Goal: Task Accomplishment & Management: Manage account settings

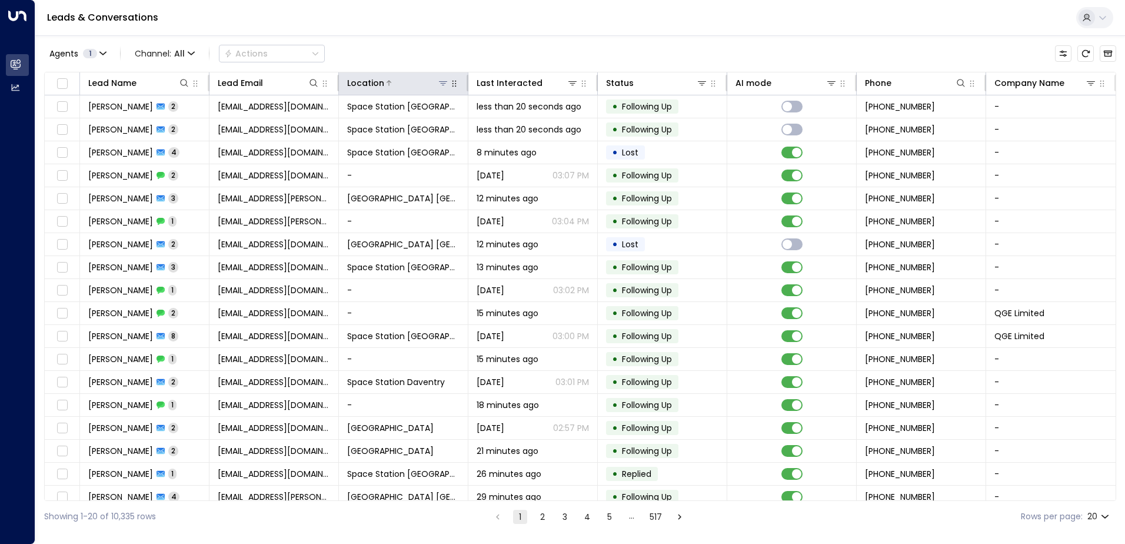
click at [442, 85] on icon at bounding box center [443, 83] width 8 height 4
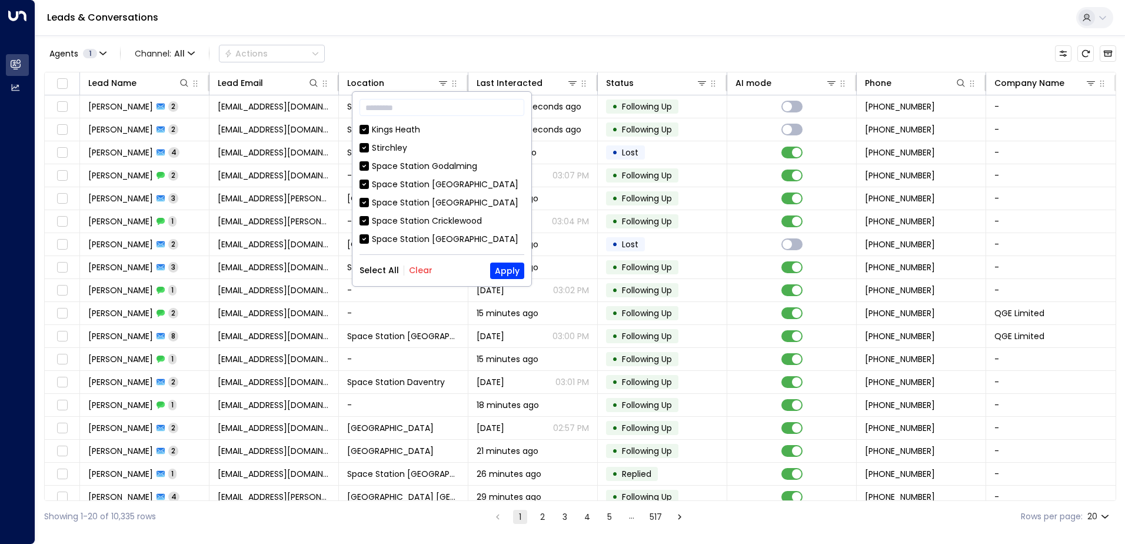
click at [422, 269] on button "Clear" at bounding box center [421, 269] width 24 height 9
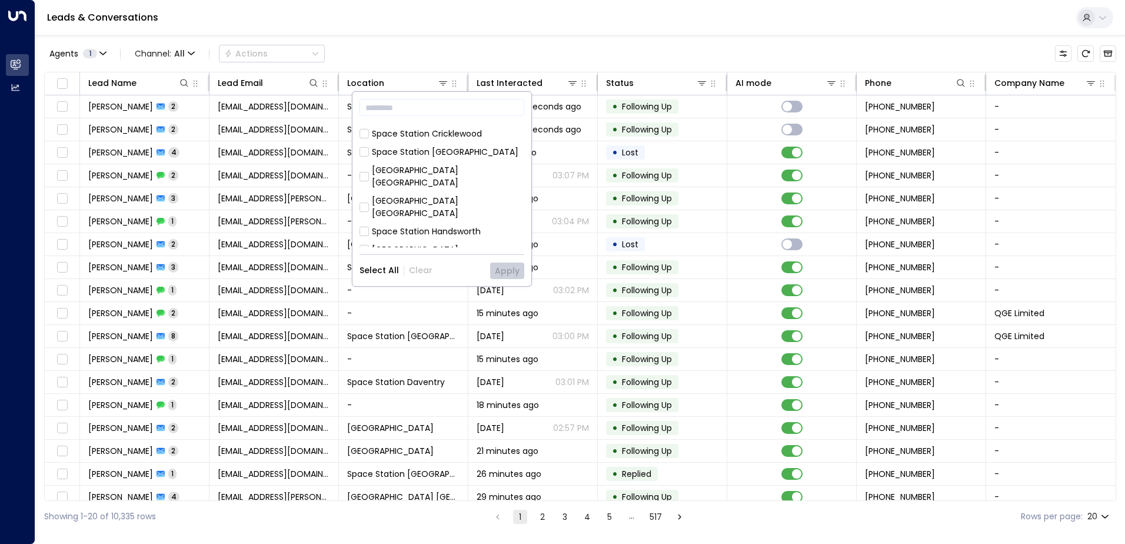
scroll to position [235, 0]
click at [437, 197] on div "[GEOGRAPHIC_DATA] [GEOGRAPHIC_DATA] [GEOGRAPHIC_DATA] [GEOGRAPHIC_DATA] [GEOGRA…" at bounding box center [441, 186] width 165 height 124
click at [437, 248] on div "Space Station [GEOGRAPHIC_DATA]" at bounding box center [445, 254] width 147 height 12
click at [517, 271] on button "Apply" at bounding box center [507, 270] width 34 height 16
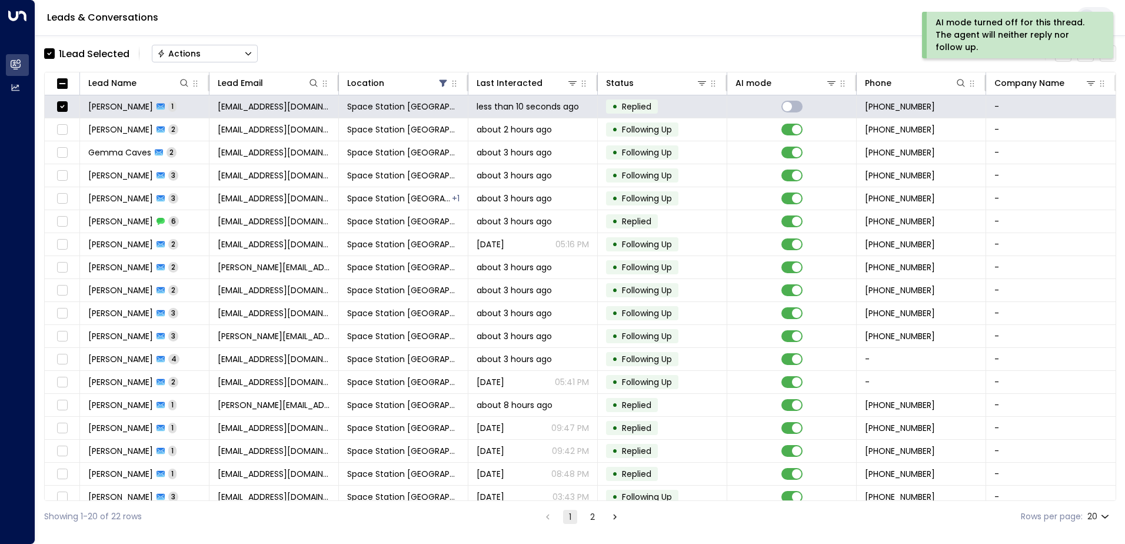
click at [221, 58] on button "Actions" at bounding box center [205, 54] width 106 height 18
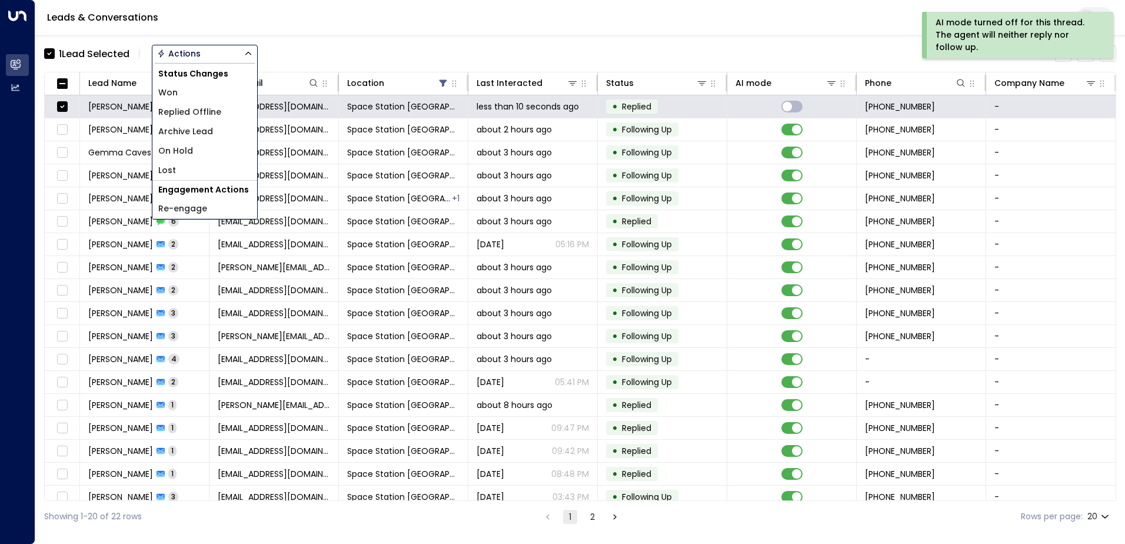
click at [201, 112] on span "Replied Offline" at bounding box center [189, 112] width 63 height 12
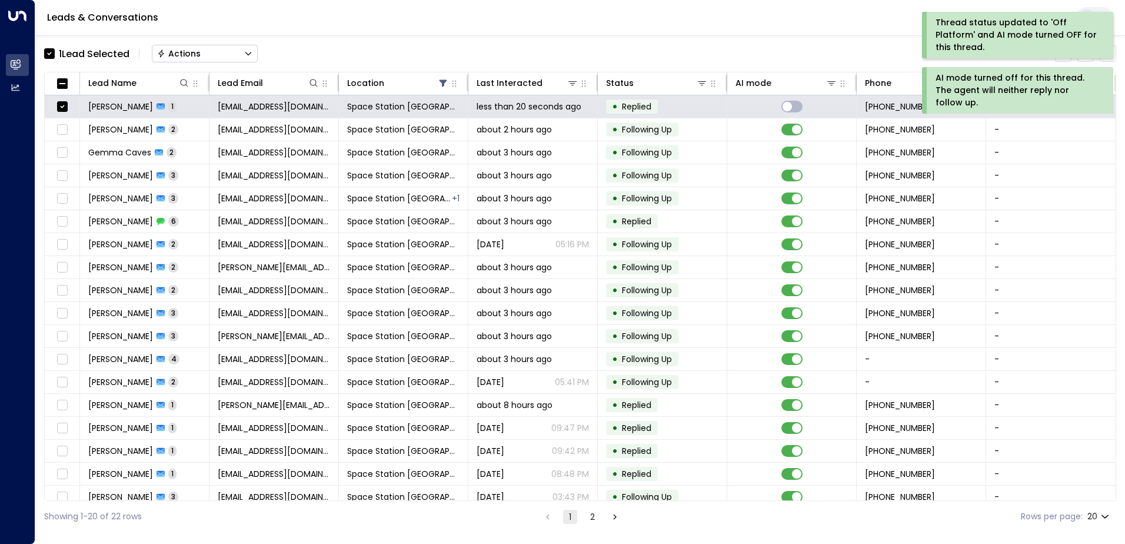
click at [222, 56] on button "Actions" at bounding box center [205, 54] width 106 height 18
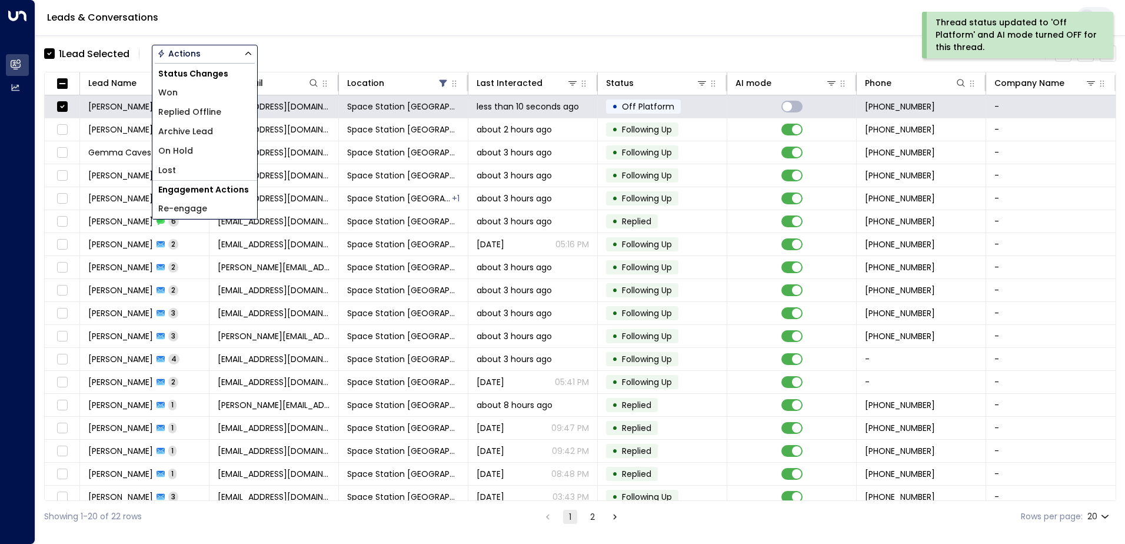
click at [197, 132] on span "Archive Lead" at bounding box center [185, 131] width 55 height 12
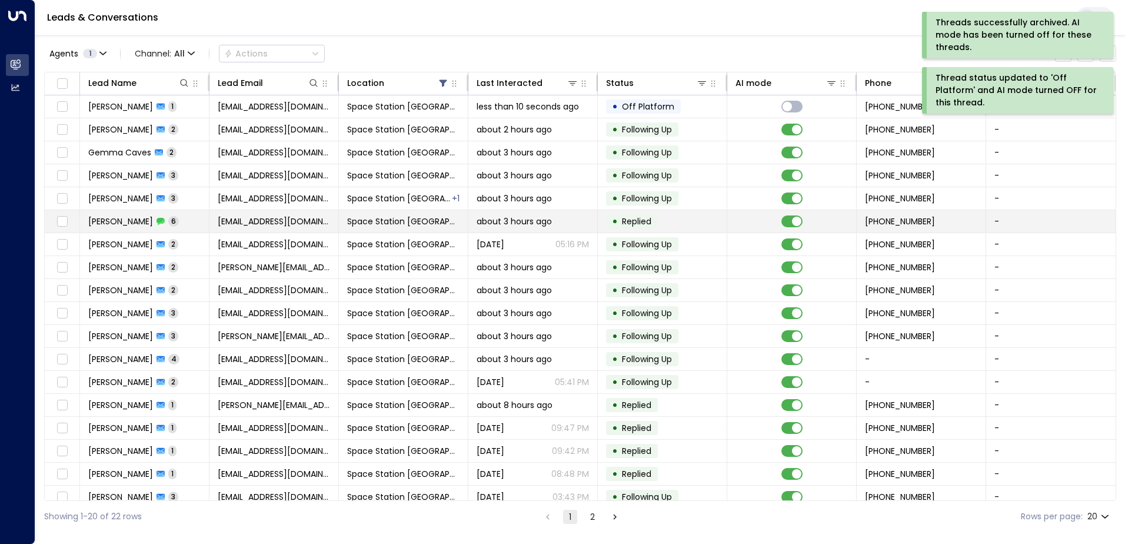
scroll to position [58, 0]
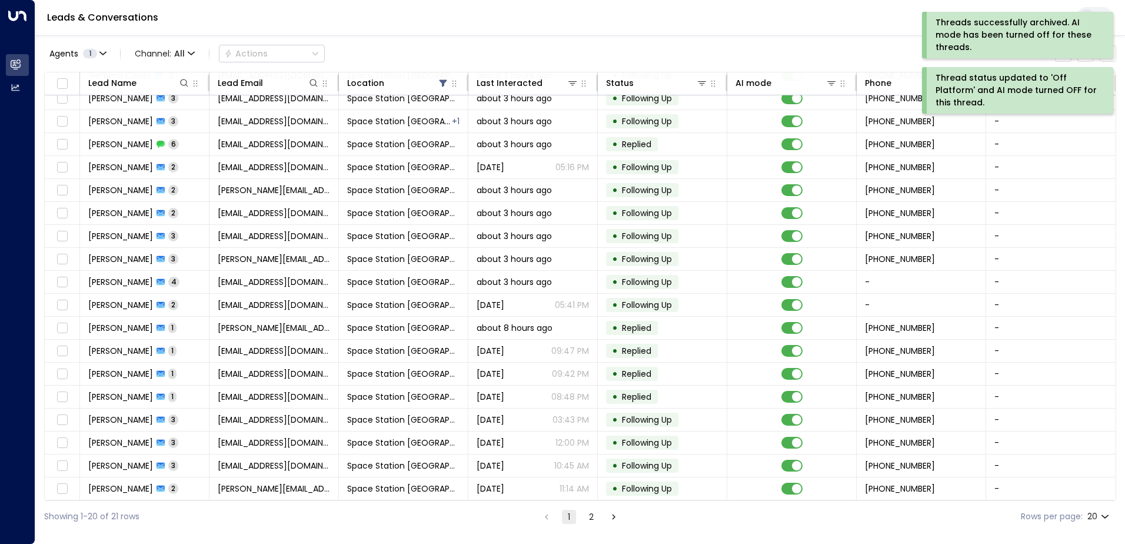
drag, startPoint x: 590, startPoint y: 519, endPoint x: 591, endPoint y: 508, distance: 10.7
click at [591, 519] on button "2" at bounding box center [591, 517] width 14 height 14
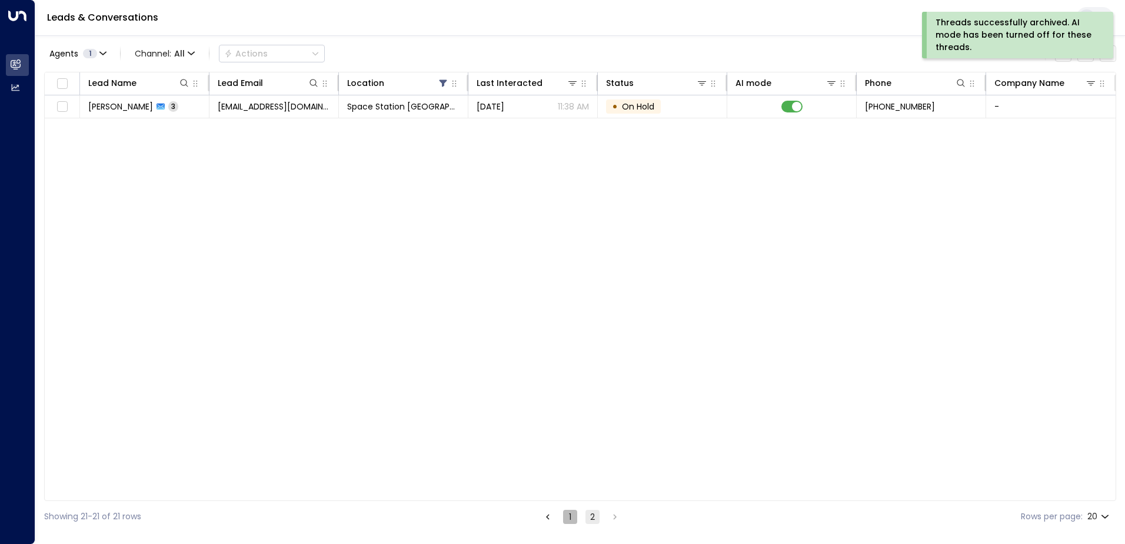
click at [574, 519] on button "1" at bounding box center [570, 517] width 14 height 14
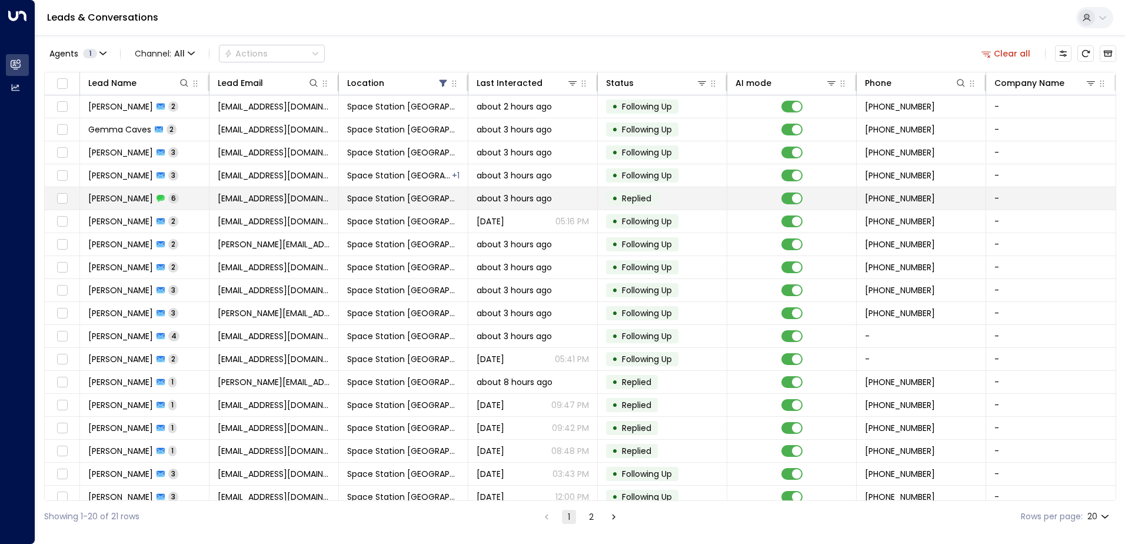
scroll to position [58, 0]
